Goal: Task Accomplishment & Management: Complete application form

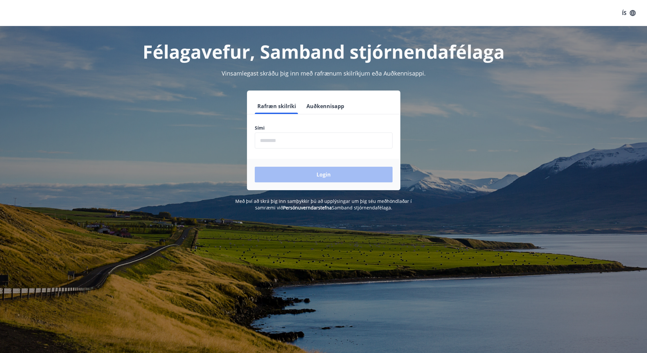
click at [288, 140] on input "phone" at bounding box center [324, 140] width 138 height 16
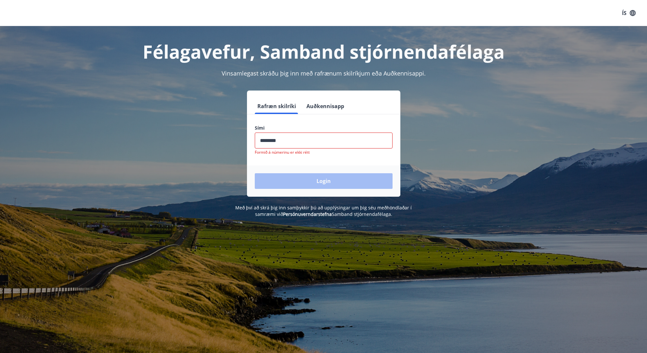
click at [333, 178] on div "Login" at bounding box center [323, 180] width 153 height 31
click at [280, 130] on label "Sími" at bounding box center [324, 128] width 138 height 7
drag, startPoint x: 221, startPoint y: 136, endPoint x: 204, endPoint y: 139, distance: 17.5
click at [202, 139] on div "Rafræn skilríki Auðkennisapp Sími ​ Formið á númerinu er ekki rétt Login" at bounding box center [324, 143] width 453 height 106
click at [289, 152] on p "Formið á númerinu er ekki rétt" at bounding box center [324, 152] width 138 height 5
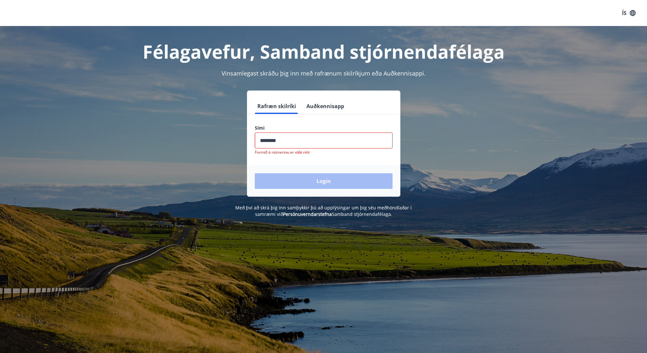
click at [299, 141] on input "phone" at bounding box center [324, 140] width 138 height 16
type input "*"
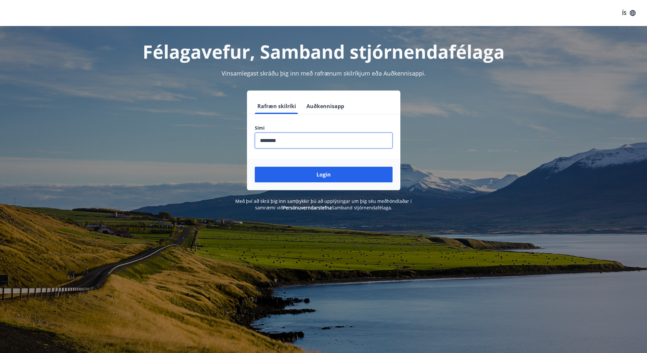
type input "********"
drag, startPoint x: 324, startPoint y: 171, endPoint x: 325, endPoint y: 176, distance: 4.9
click at [325, 172] on button "Login" at bounding box center [324, 175] width 138 height 16
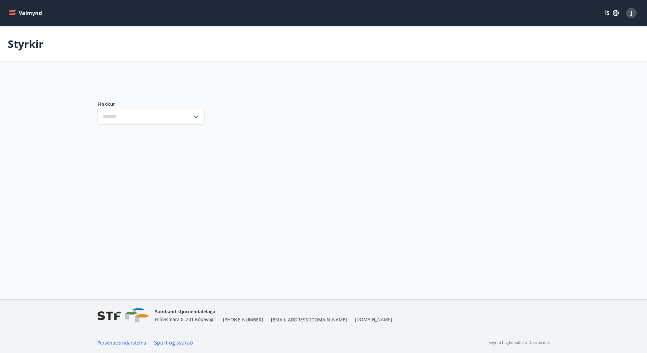
type input "***"
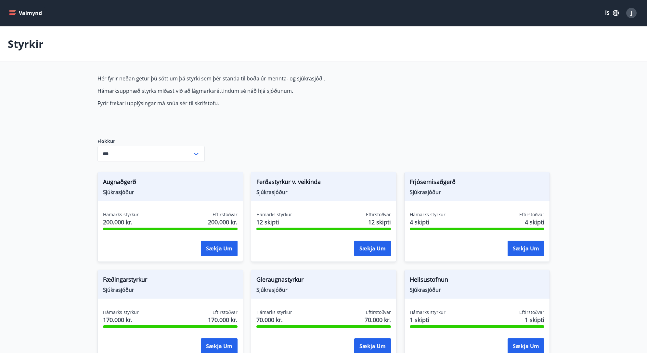
drag, startPoint x: 597, startPoint y: 268, endPoint x: 597, endPoint y: 228, distance: 40.0
drag, startPoint x: 108, startPoint y: 73, endPoint x: 308, endPoint y: 111, distance: 203.5
click at [308, 111] on div "Hér fyrir neðan getur þú sótt um þá styrki sem þér standa til boða úr mennta- o…" at bounding box center [251, 101] width 307 height 53
drag, startPoint x: 172, startPoint y: 87, endPoint x: 87, endPoint y: 71, distance: 85.8
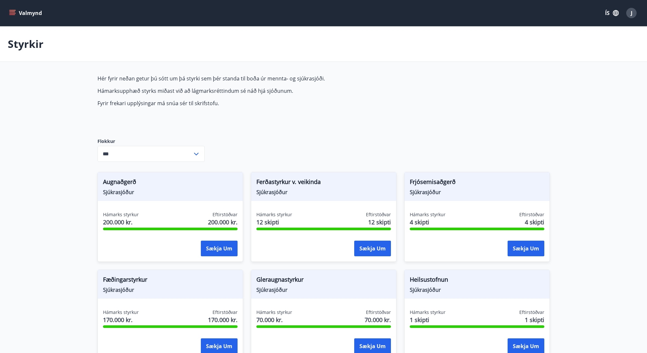
drag, startPoint x: 99, startPoint y: 80, endPoint x: 268, endPoint y: 109, distance: 171.9
click at [268, 109] on div "Hér fyrir neðan getur þú sótt um þá styrki sem þér standa til boða úr mennta- o…" at bounding box center [251, 101] width 307 height 53
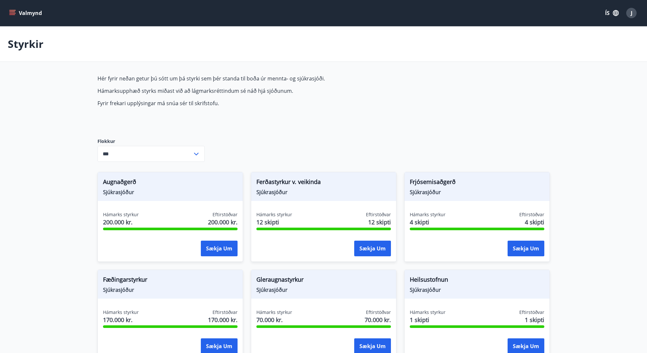
click at [16, 13] on button "Valmynd" at bounding box center [26, 13] width 37 height 12
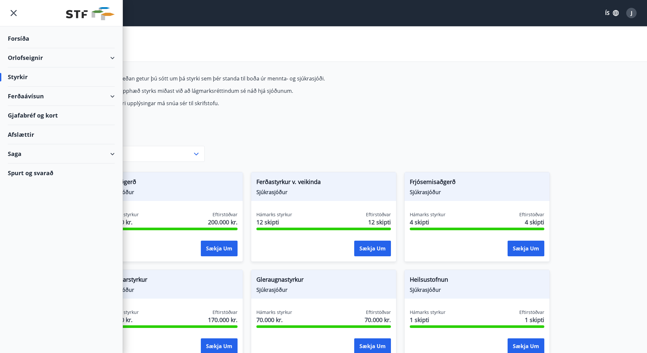
click at [19, 75] on div "Styrkir" at bounding box center [61, 76] width 107 height 19
click at [20, 78] on div "Styrkir" at bounding box center [61, 76] width 107 height 19
